Goal: Use online tool/utility: Utilize a website feature to perform a specific function

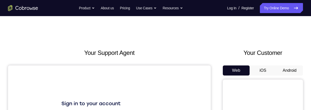
click at [290, 72] on button "Android" at bounding box center [289, 70] width 27 height 10
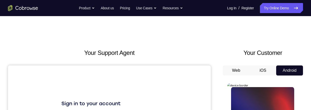
scroll to position [70, 0]
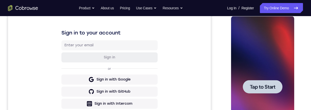
click at [261, 86] on span "Tap to Start" at bounding box center [263, 86] width 26 height 5
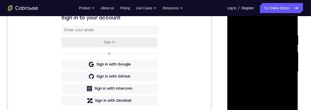
click at [262, 109] on div at bounding box center [262, 71] width 63 height 140
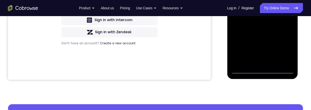
click at [263, 68] on div at bounding box center [262, 3] width 63 height 140
click at [262, 69] on div at bounding box center [262, 3] width 63 height 140
click at [285, 49] on div at bounding box center [262, 3] width 63 height 140
click at [262, 0] on div at bounding box center [262, 3] width 63 height 140
click at [284, 1] on div at bounding box center [262, 3] width 63 height 140
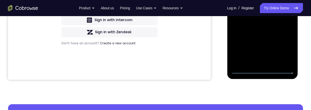
scroll to position [70, 0]
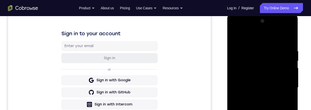
click at [257, 97] on div at bounding box center [262, 87] width 63 height 140
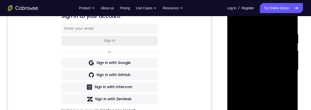
click at [258, 65] on div at bounding box center [262, 70] width 63 height 140
click at [268, 62] on div at bounding box center [262, 70] width 63 height 140
click at [273, 71] on div at bounding box center [262, 70] width 63 height 140
click at [276, 86] on div at bounding box center [262, 70] width 63 height 140
click at [277, 84] on div at bounding box center [262, 70] width 63 height 140
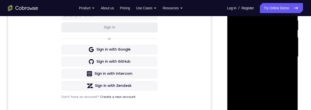
scroll to position [93, 0]
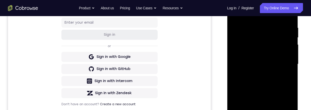
click at [279, 84] on div at bounding box center [262, 64] width 63 height 140
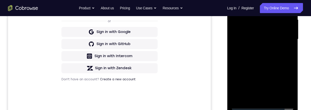
click at [275, 98] on div at bounding box center [262, 39] width 63 height 140
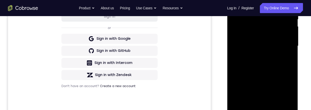
click at [275, 71] on div at bounding box center [262, 46] width 63 height 140
click at [277, 42] on div at bounding box center [262, 46] width 63 height 140
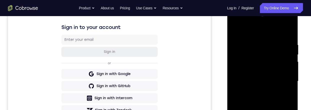
scroll to position [62, 0]
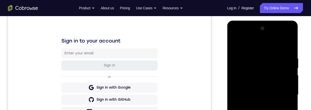
click at [235, 44] on div at bounding box center [262, 94] width 63 height 140
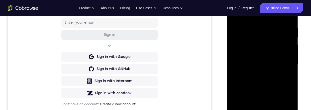
scroll to position [78, 0]
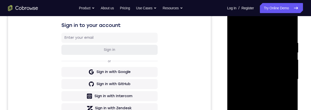
click at [235, 29] on div at bounding box center [262, 79] width 63 height 140
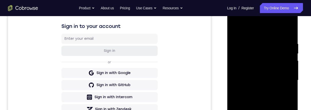
click at [254, 42] on div at bounding box center [262, 80] width 63 height 140
click at [260, 57] on div at bounding box center [262, 80] width 63 height 140
click at [235, 28] on div at bounding box center [262, 80] width 63 height 140
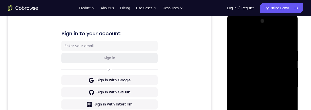
click at [256, 49] on div at bounding box center [262, 87] width 63 height 140
click at [293, 75] on div at bounding box center [262, 87] width 63 height 140
click at [288, 38] on div at bounding box center [262, 87] width 63 height 140
click at [274, 109] on div at bounding box center [262, 87] width 63 height 140
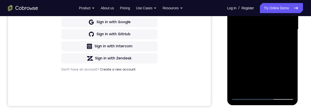
click at [237, 0] on div at bounding box center [262, 29] width 63 height 140
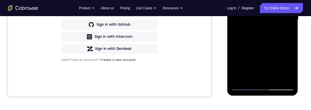
click at [274, 79] on div at bounding box center [262, 20] width 63 height 140
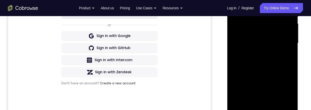
click at [280, 39] on div at bounding box center [262, 43] width 63 height 140
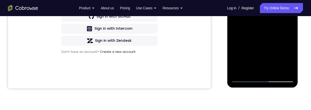
scroll to position [129, 0]
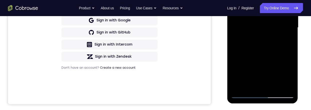
click at [234, 0] on div at bounding box center [262, 27] width 63 height 140
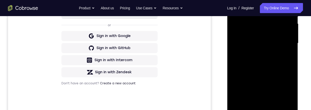
scroll to position [107, 0]
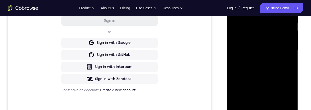
click at [235, 0] on div at bounding box center [262, 50] width 63 height 140
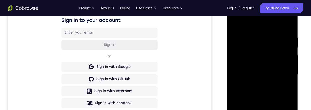
click at [269, 29] on div at bounding box center [262, 74] width 63 height 140
click at [282, 109] on div at bounding box center [262, 74] width 63 height 140
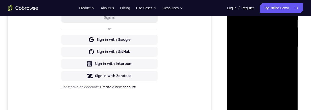
click at [289, 63] on div at bounding box center [262, 47] width 63 height 140
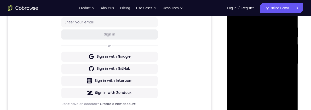
click at [289, 71] on div at bounding box center [262, 63] width 63 height 140
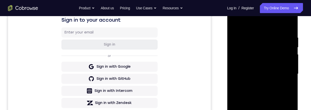
click at [287, 69] on div at bounding box center [262, 74] width 63 height 140
click at [288, 65] on div at bounding box center [262, 74] width 63 height 140
click at [285, 71] on div at bounding box center [262, 74] width 63 height 140
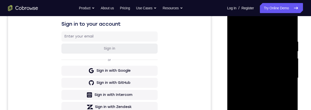
click at [288, 62] on div at bounding box center [262, 78] width 63 height 140
click at [286, 65] on div at bounding box center [262, 78] width 63 height 140
click at [290, 66] on div at bounding box center [262, 78] width 63 height 140
click at [289, 29] on div at bounding box center [262, 78] width 63 height 140
click at [276, 109] on div at bounding box center [262, 78] width 63 height 140
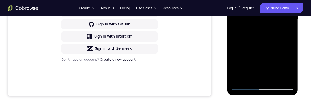
scroll to position [85, 0]
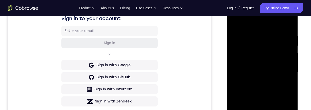
click at [290, 53] on div at bounding box center [262, 72] width 63 height 140
click at [291, 55] on div at bounding box center [262, 72] width 63 height 140
click at [276, 69] on div at bounding box center [262, 72] width 63 height 140
click at [234, 63] on div at bounding box center [262, 72] width 63 height 140
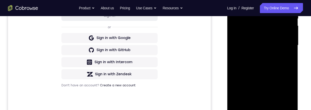
click at [234, 29] on div at bounding box center [262, 45] width 63 height 140
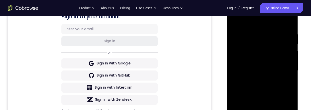
click at [284, 60] on div at bounding box center [262, 70] width 63 height 140
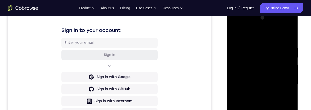
scroll to position [79, 0]
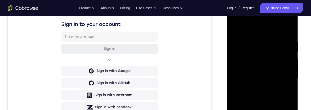
click at [235, 28] on div at bounding box center [262, 78] width 63 height 140
click at [283, 61] on div at bounding box center [262, 78] width 63 height 140
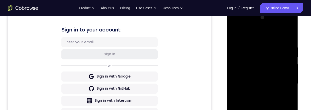
scroll to position [77, 0]
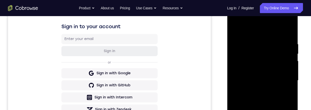
click at [233, 30] on div at bounding box center [262, 80] width 63 height 140
click at [262, 80] on div at bounding box center [262, 80] width 63 height 140
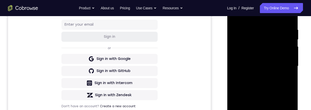
scroll to position [120, 0]
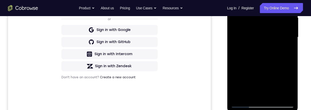
click at [273, 97] on div at bounding box center [262, 37] width 63 height 140
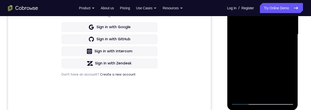
click at [277, 31] on div at bounding box center [262, 34] width 63 height 140
click at [288, 34] on div at bounding box center [262, 34] width 63 height 140
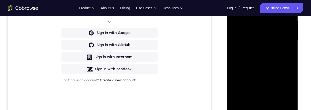
scroll to position [87, 0]
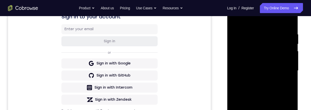
click at [235, 20] on div at bounding box center [262, 70] width 63 height 140
click at [301, 86] on div at bounding box center [263, 70] width 80 height 154
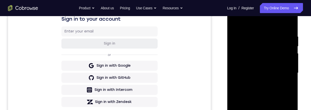
scroll to position [92, 0]
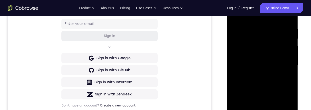
click at [298, 80] on div at bounding box center [262, 66] width 71 height 150
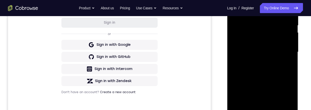
scroll to position [98, 0]
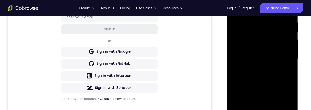
click at [272, 54] on div at bounding box center [262, 58] width 63 height 140
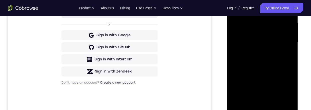
scroll to position [137, 0]
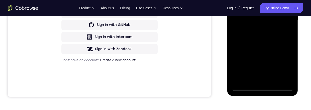
click at [249, 78] on div at bounding box center [262, 20] width 63 height 140
click at [255, 48] on div at bounding box center [262, 20] width 63 height 140
click at [287, 29] on div at bounding box center [262, 20] width 63 height 140
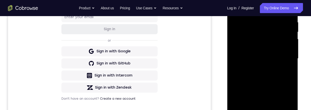
click at [234, 9] on div at bounding box center [262, 58] width 63 height 140
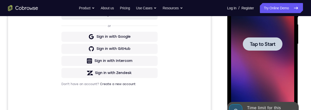
scroll to position [117, 0]
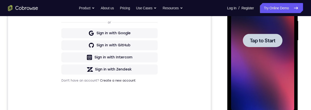
click at [255, 40] on span "Tap to Start" at bounding box center [263, 40] width 26 height 5
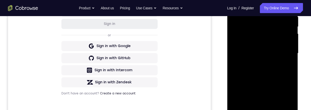
scroll to position [122, 0]
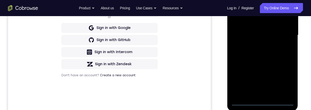
click at [262, 102] on div at bounding box center [262, 35] width 63 height 140
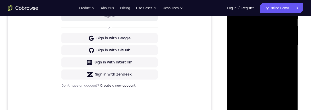
click at [283, 90] on div at bounding box center [262, 45] width 63 height 140
click at [265, 0] on div at bounding box center [262, 45] width 63 height 140
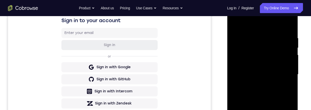
click at [283, 73] on div at bounding box center [262, 74] width 63 height 140
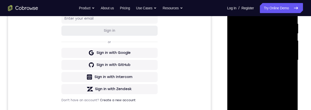
click at [257, 69] on div at bounding box center [262, 60] width 63 height 140
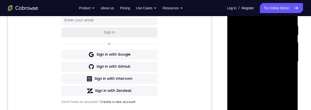
click at [257, 56] on div at bounding box center [262, 61] width 63 height 140
click at [256, 52] on div at bounding box center [262, 61] width 63 height 140
click at [262, 62] on div at bounding box center [262, 61] width 63 height 140
click at [267, 77] on div at bounding box center [262, 61] width 63 height 140
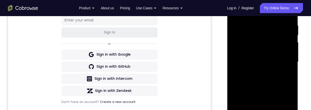
click at [268, 83] on div at bounding box center [262, 61] width 63 height 140
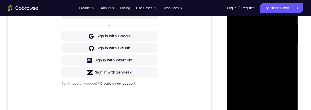
click at [276, 103] on div at bounding box center [262, 43] width 63 height 140
click at [273, 70] on div at bounding box center [262, 43] width 63 height 140
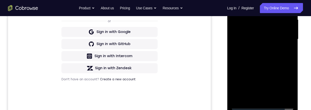
click at [267, 35] on div at bounding box center [262, 39] width 63 height 140
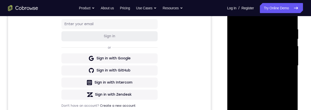
scroll to position [145, 0]
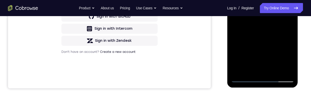
click at [249, 70] on div at bounding box center [262, 12] width 63 height 140
click at [256, 39] on div at bounding box center [262, 12] width 63 height 140
click at [288, 20] on div at bounding box center [262, 12] width 63 height 140
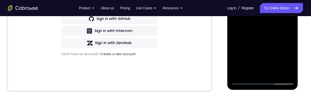
click at [237, 0] on div at bounding box center [262, 14] width 63 height 140
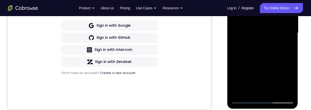
scroll to position [219, 0]
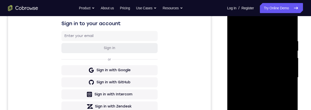
click at [253, 40] on div at bounding box center [262, 77] width 63 height 140
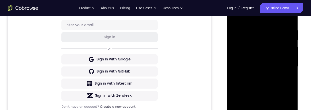
click at [289, 62] on div at bounding box center [262, 66] width 63 height 140
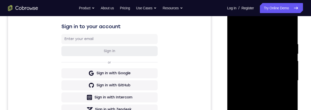
click at [289, 64] on div at bounding box center [262, 80] width 63 height 140
click at [289, 69] on div at bounding box center [262, 80] width 63 height 140
click at [292, 71] on div at bounding box center [262, 80] width 63 height 140
click at [233, 73] on div at bounding box center [262, 80] width 63 height 140
click at [234, 73] on div at bounding box center [262, 80] width 63 height 140
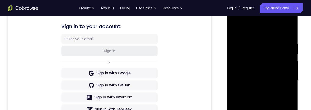
click at [262, 67] on div at bounding box center [262, 80] width 63 height 140
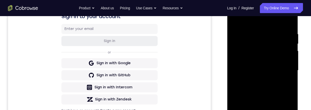
scroll to position [87, 0]
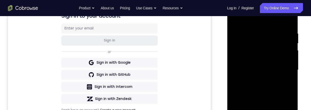
click at [260, 71] on div at bounding box center [262, 69] width 63 height 140
click at [250, 32] on div at bounding box center [262, 69] width 63 height 140
click at [260, 63] on div at bounding box center [262, 69] width 63 height 140
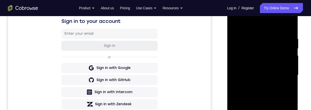
click at [241, 75] on div at bounding box center [262, 75] width 63 height 140
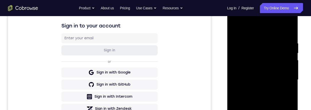
scroll to position [67, 0]
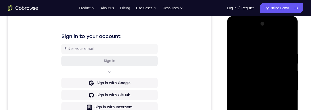
click at [290, 77] on div at bounding box center [262, 90] width 63 height 140
click at [235, 36] on div at bounding box center [262, 90] width 63 height 140
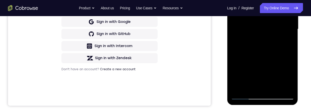
scroll to position [127, 0]
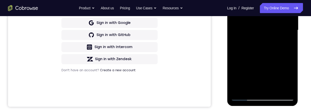
click at [265, 33] on div at bounding box center [262, 30] width 63 height 140
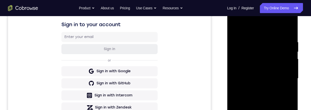
scroll to position [77, 0]
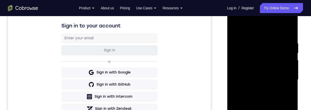
click at [248, 77] on div at bounding box center [262, 79] width 63 height 140
click at [262, 37] on div at bounding box center [262, 79] width 63 height 140
click at [252, 37] on div at bounding box center [262, 79] width 63 height 140
click at [257, 37] on div at bounding box center [262, 79] width 63 height 140
click at [261, 86] on div at bounding box center [262, 79] width 63 height 140
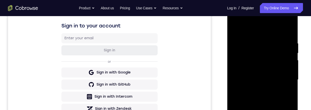
click at [298, 75] on div at bounding box center [262, 81] width 71 height 150
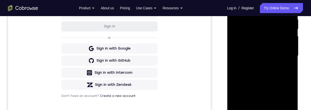
click at [293, 76] on div at bounding box center [262, 55] width 63 height 140
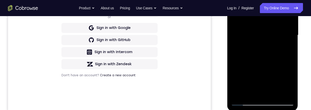
click at [240, 85] on div at bounding box center [262, 35] width 63 height 140
click at [272, 38] on div at bounding box center [262, 35] width 63 height 140
click at [275, 94] on div at bounding box center [262, 35] width 63 height 140
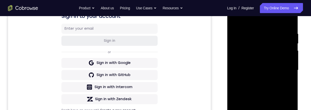
scroll to position [86, 0]
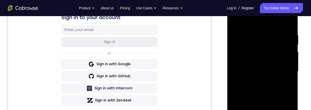
click at [234, 19] on div at bounding box center [262, 71] width 63 height 140
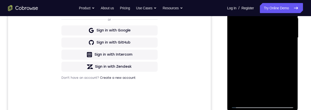
scroll to position [119, 0]
click at [274, 96] on div at bounding box center [262, 37] width 63 height 140
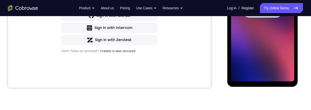
scroll to position [116, 0]
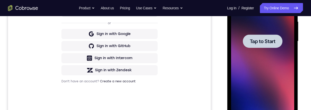
click at [255, 39] on span "Tap to Start" at bounding box center [263, 41] width 26 height 5
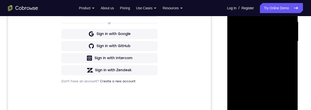
scroll to position [161, 0]
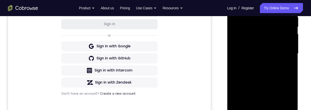
click at [258, 109] on div at bounding box center [262, 53] width 63 height 140
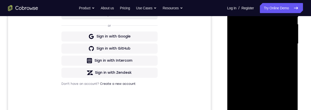
scroll to position [100, 0]
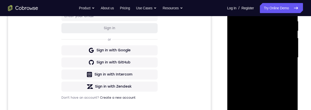
click at [278, 51] on div at bounding box center [262, 57] width 63 height 140
click at [261, 47] on div at bounding box center [262, 57] width 63 height 140
click at [278, 57] on div at bounding box center [262, 57] width 63 height 140
click at [277, 74] on div at bounding box center [262, 57] width 63 height 140
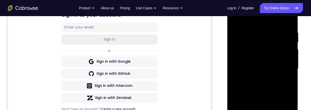
scroll to position [87, 0]
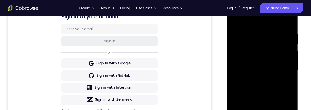
click at [271, 85] on div at bounding box center [262, 70] width 63 height 140
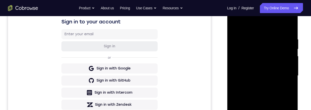
scroll to position [80, 0]
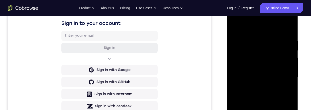
click at [273, 99] on div at bounding box center [262, 77] width 63 height 140
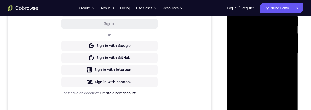
scroll to position [123, 0]
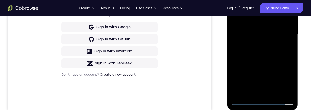
click at [276, 94] on div at bounding box center [262, 34] width 63 height 140
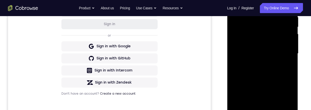
click at [272, 79] on div at bounding box center [262, 53] width 63 height 140
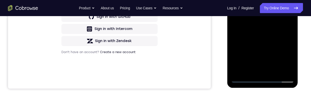
scroll to position [147, 0]
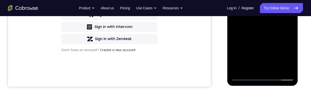
click at [272, 5] on div at bounding box center [262, 10] width 63 height 140
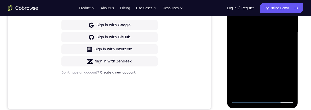
scroll to position [125, 0]
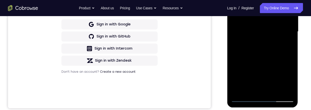
click at [287, 43] on div at bounding box center [262, 31] width 63 height 140
click at [234, 0] on div at bounding box center [262, 31] width 63 height 140
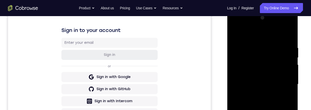
click at [234, 32] on div at bounding box center [262, 84] width 63 height 140
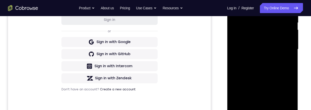
scroll to position [118, 0]
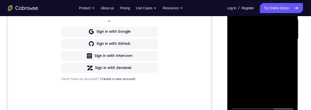
click at [289, 61] on div at bounding box center [262, 39] width 63 height 140
click at [275, 98] on div at bounding box center [262, 39] width 63 height 140
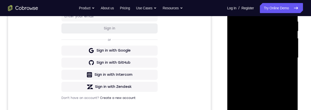
click at [290, 39] on div at bounding box center [262, 57] width 63 height 140
click at [291, 40] on div at bounding box center [262, 57] width 63 height 140
click at [289, 39] on div at bounding box center [262, 57] width 63 height 140
click at [290, 39] on div at bounding box center [262, 57] width 63 height 140
click at [291, 39] on div at bounding box center [262, 57] width 63 height 140
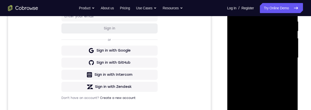
click at [290, 40] on div at bounding box center [262, 57] width 63 height 140
click at [291, 40] on div at bounding box center [262, 57] width 63 height 140
click at [291, 41] on div at bounding box center [262, 57] width 63 height 140
click at [291, 40] on div at bounding box center [262, 57] width 63 height 140
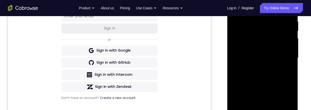
click at [292, 40] on div at bounding box center [262, 57] width 63 height 140
click at [290, 41] on div at bounding box center [262, 57] width 63 height 140
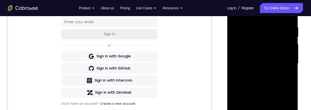
click at [238, 13] on div at bounding box center [262, 63] width 63 height 140
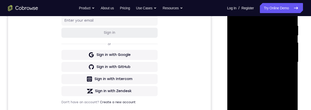
scroll to position [81, 0]
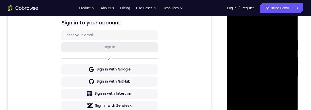
click at [256, 34] on div at bounding box center [262, 76] width 63 height 140
click at [287, 68] on div at bounding box center [262, 76] width 63 height 140
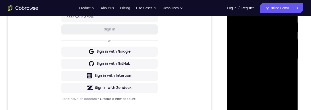
scroll to position [108, 0]
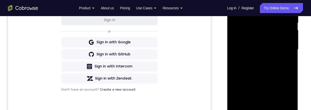
click at [285, 58] on div at bounding box center [262, 49] width 63 height 140
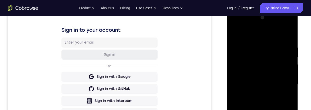
click at [289, 36] on div at bounding box center [262, 84] width 63 height 140
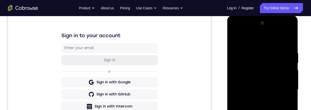
scroll to position [100, 0]
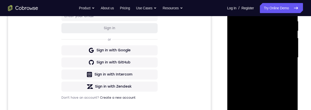
click at [276, 109] on div at bounding box center [262, 57] width 63 height 140
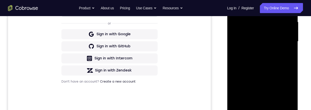
click at [273, 36] on div at bounding box center [262, 41] width 63 height 140
click at [236, 0] on div at bounding box center [262, 41] width 63 height 140
click at [267, 37] on div at bounding box center [262, 41] width 63 height 140
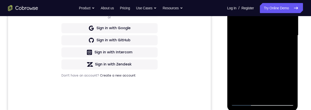
scroll to position [125, 0]
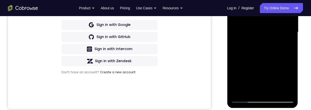
click at [266, 55] on div at bounding box center [262, 32] width 63 height 140
click at [286, 44] on div at bounding box center [262, 32] width 63 height 140
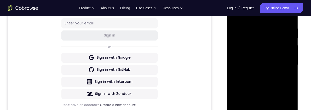
click at [234, 14] on div at bounding box center [262, 64] width 63 height 140
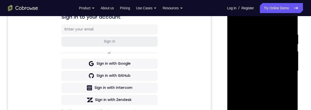
click at [238, 20] on div at bounding box center [262, 71] width 63 height 140
click at [271, 30] on div at bounding box center [262, 71] width 63 height 140
click at [288, 60] on div at bounding box center [262, 71] width 63 height 140
click at [288, 22] on div at bounding box center [262, 71] width 63 height 140
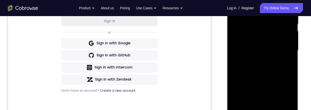
click at [273, 108] on div at bounding box center [262, 50] width 63 height 140
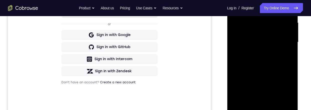
click at [279, 49] on div at bounding box center [262, 42] width 63 height 140
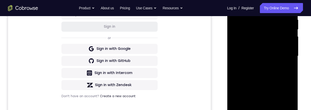
scroll to position [95, 0]
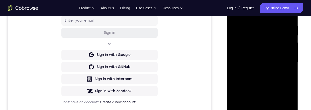
click at [235, 12] on div at bounding box center [262, 62] width 63 height 140
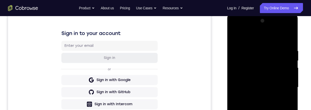
scroll to position [109, 0]
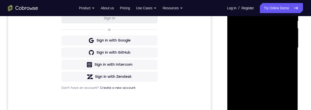
click at [235, 0] on div at bounding box center [262, 47] width 63 height 140
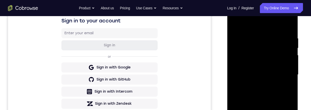
scroll to position [121, 0]
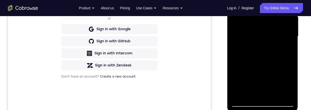
click at [274, 95] on div at bounding box center [262, 36] width 63 height 140
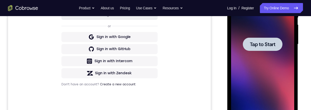
click at [266, 46] on span "Tap to Start" at bounding box center [263, 44] width 26 height 5
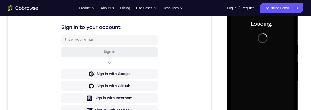
scroll to position [67, 0]
